Goal: Information Seeking & Learning: Find specific fact

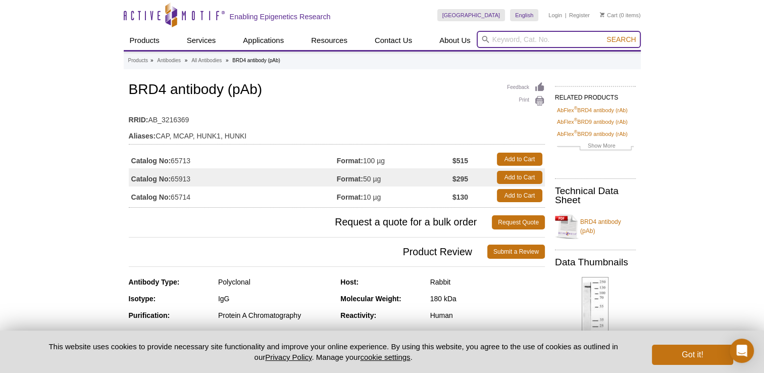
click at [519, 40] on input "search" at bounding box center [559, 39] width 164 height 17
type input "61903"
click at [603, 35] on button "Search" at bounding box center [620, 39] width 35 height 9
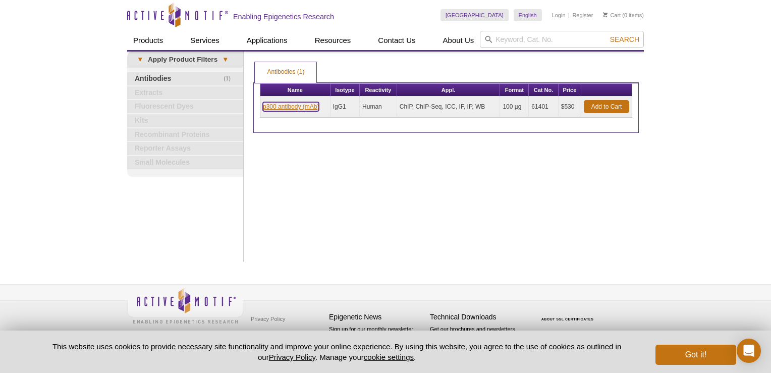
click at [292, 107] on link "p300 antibody (mAb)" at bounding box center [291, 106] width 56 height 9
